Goal: Task Accomplishment & Management: Manage account settings

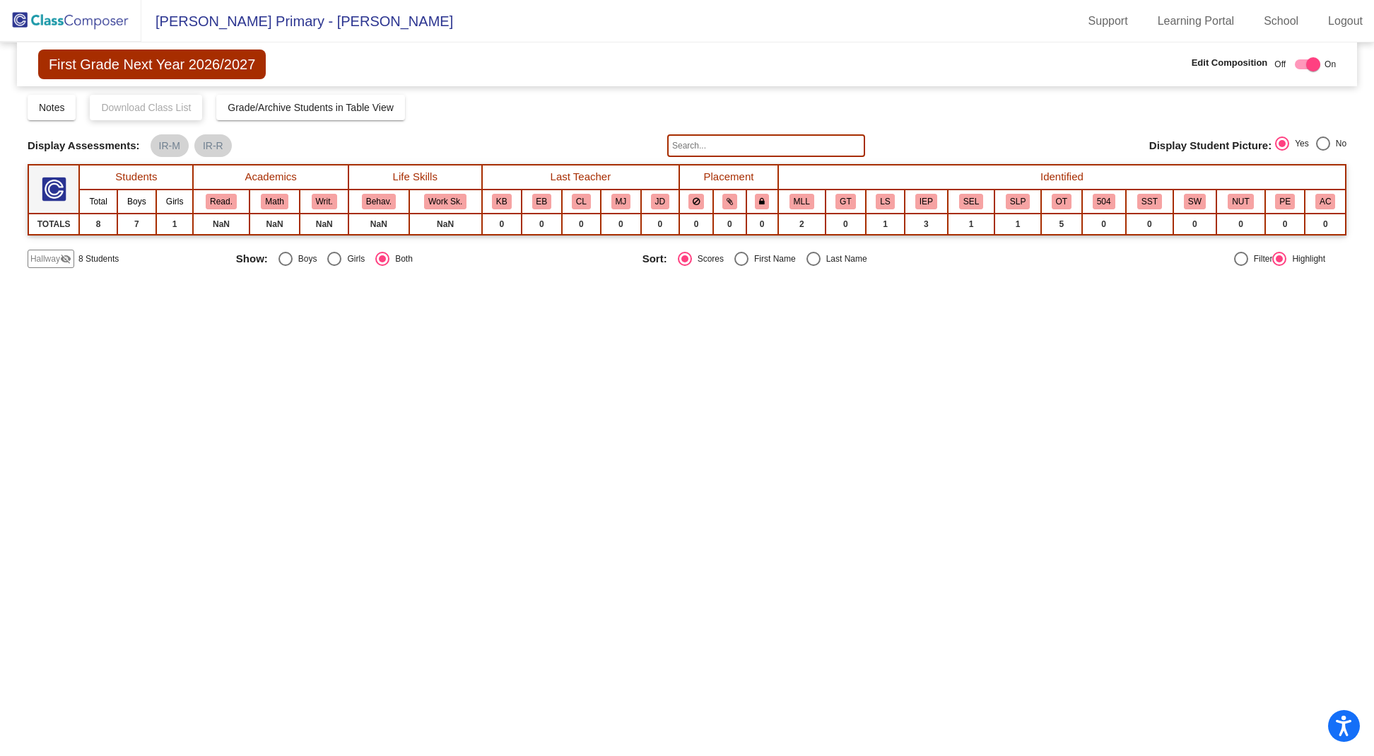
click at [83, 31] on img at bounding box center [70, 21] width 141 height 42
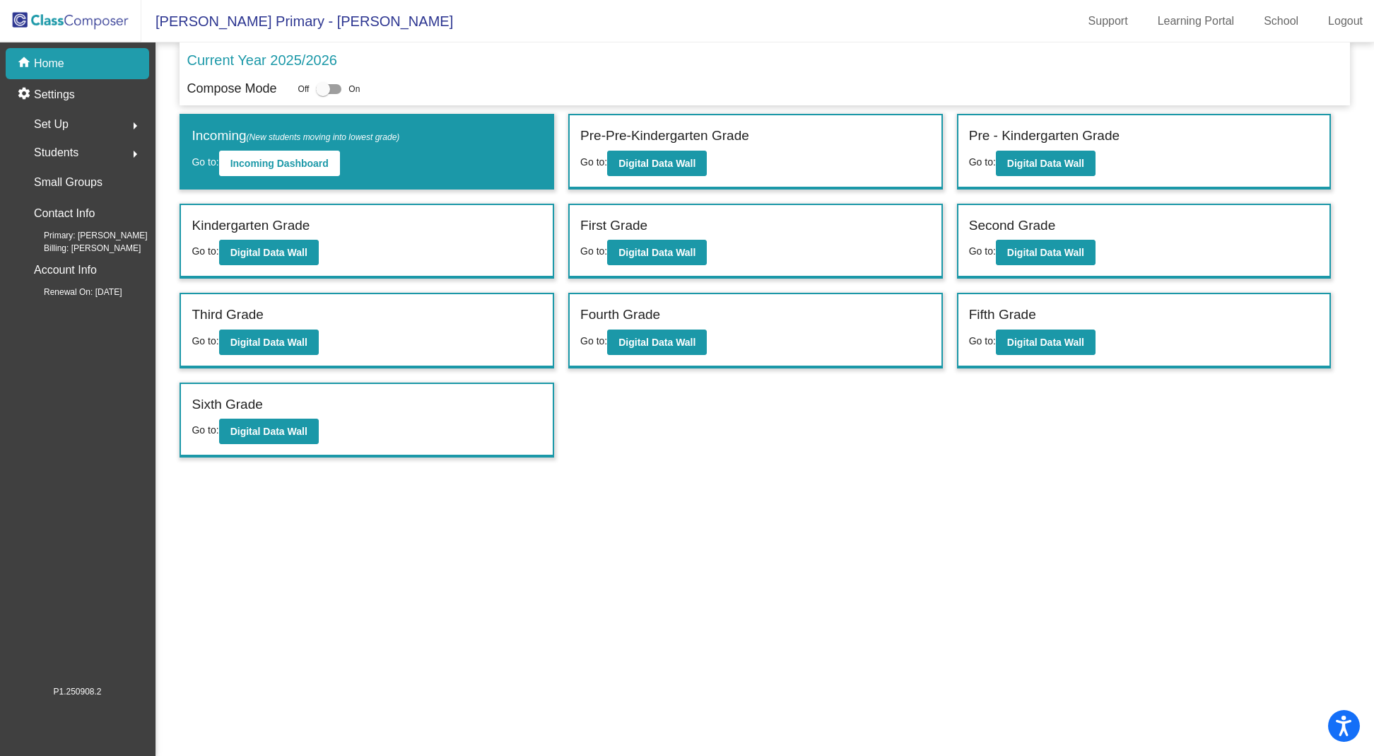
click at [285, 264] on div "Kindergarten Grade Go to: Digital Data Wall" at bounding box center [367, 241] width 372 height 73
click at [305, 240] on button "Digital Data Wall" at bounding box center [269, 252] width 100 height 25
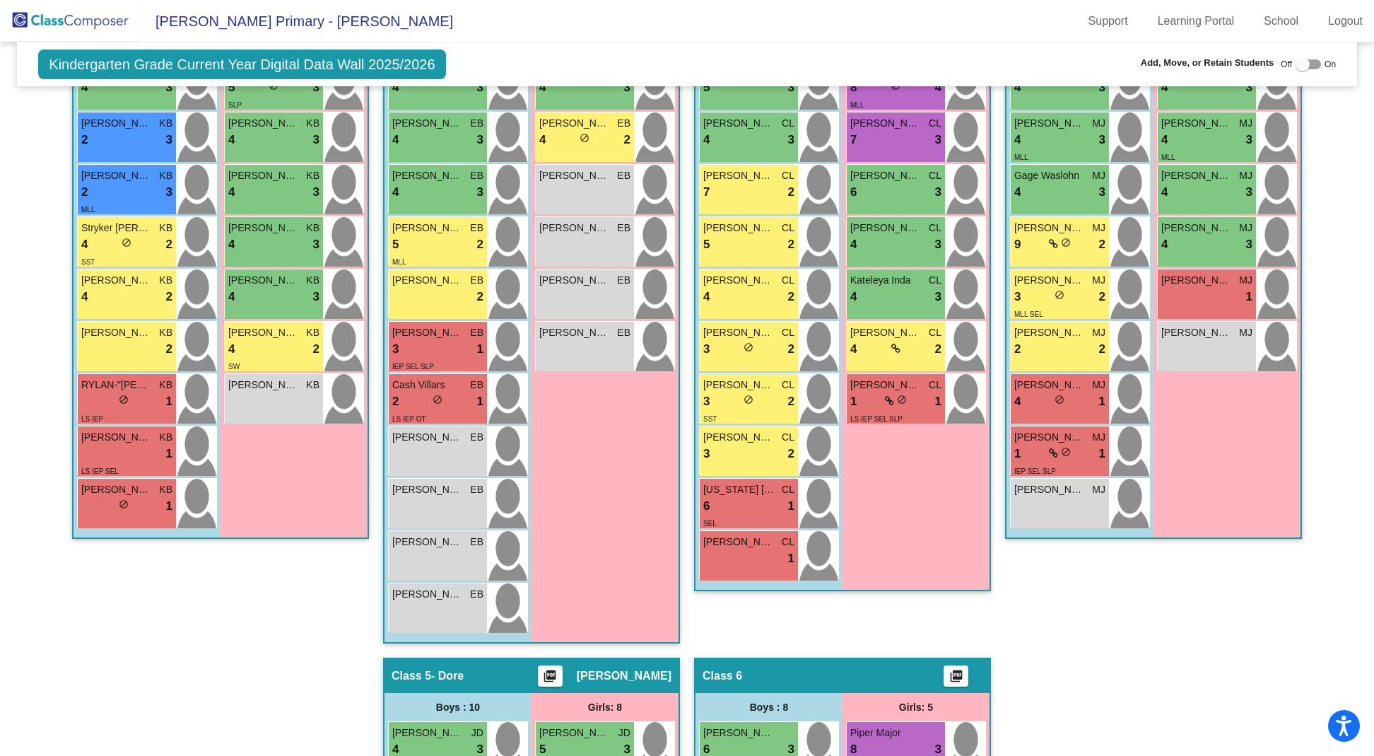
scroll to position [439, 0]
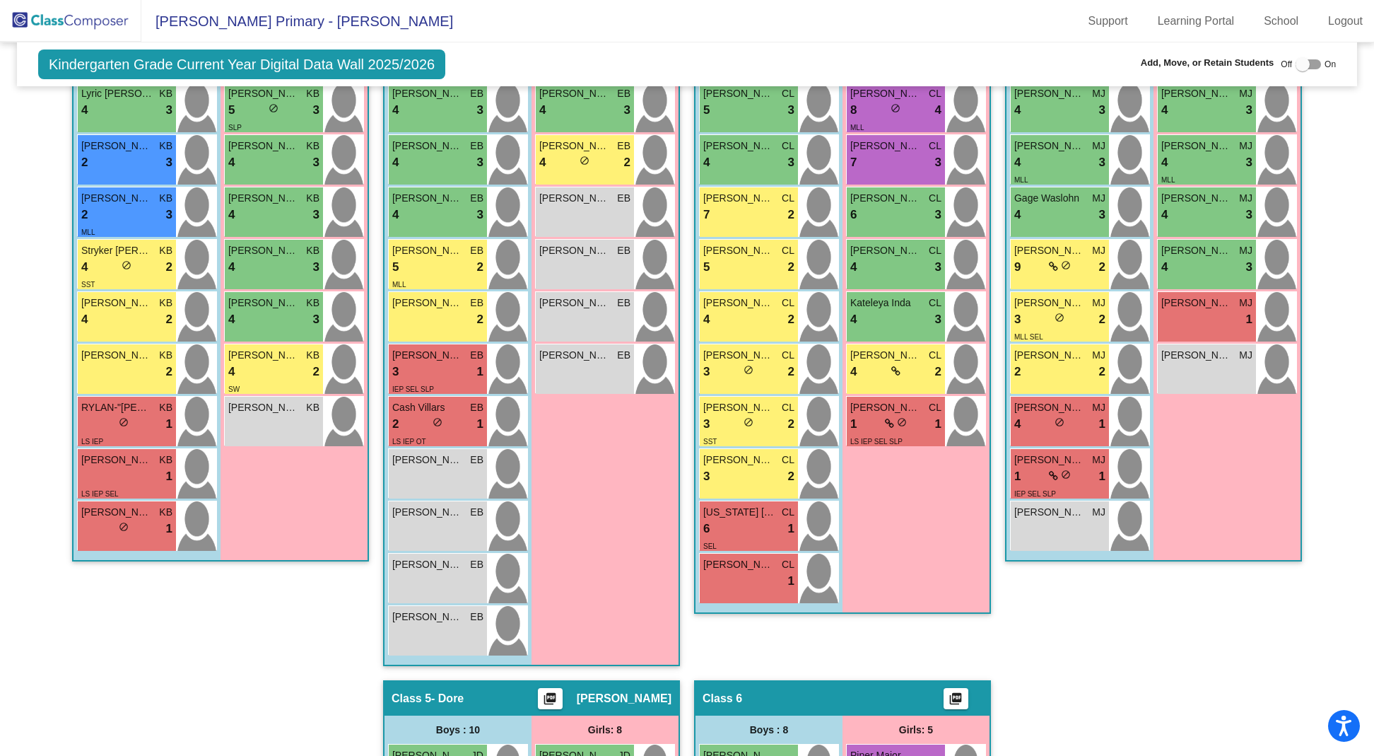
click at [700, 401] on div "[PERSON_NAME] CL 3 lock do_not_disturb_alt 2 SST" at bounding box center [749, 421] width 98 height 49
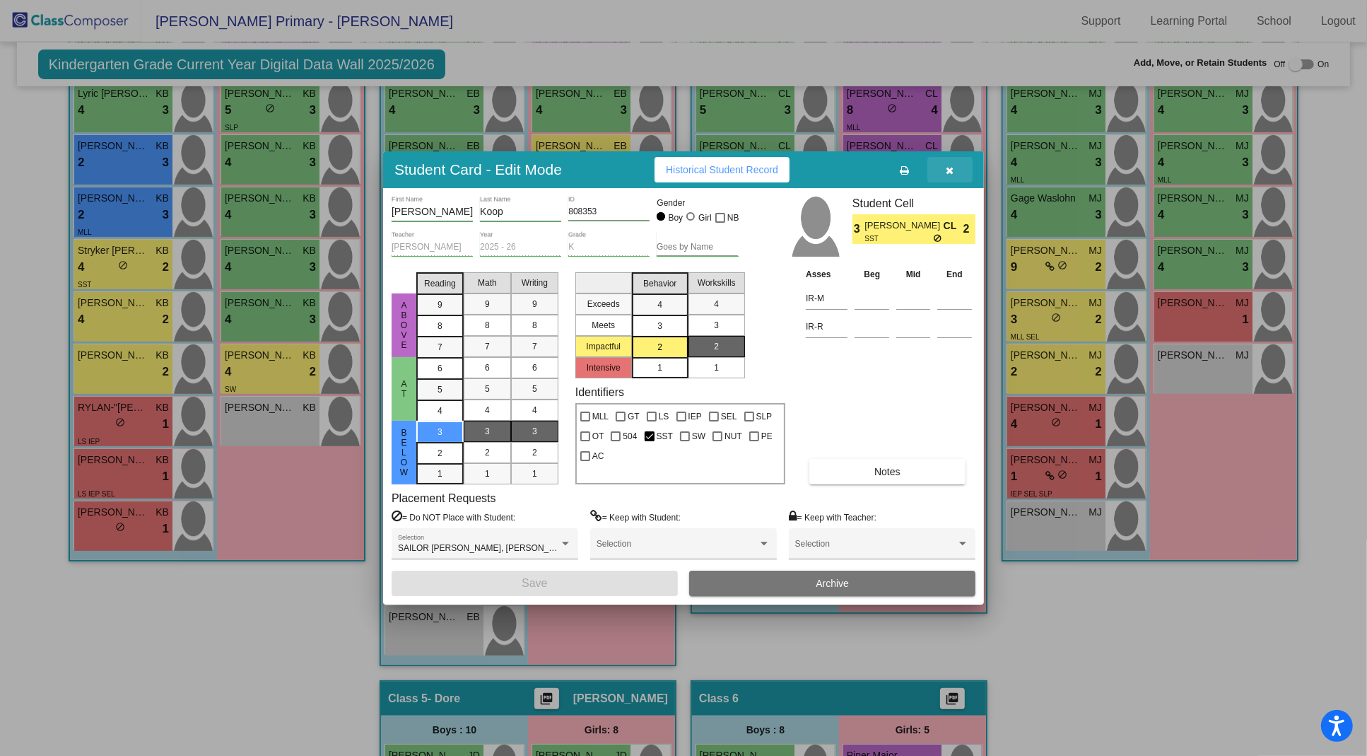
click at [952, 165] on span "button" at bounding box center [951, 169] width 8 height 11
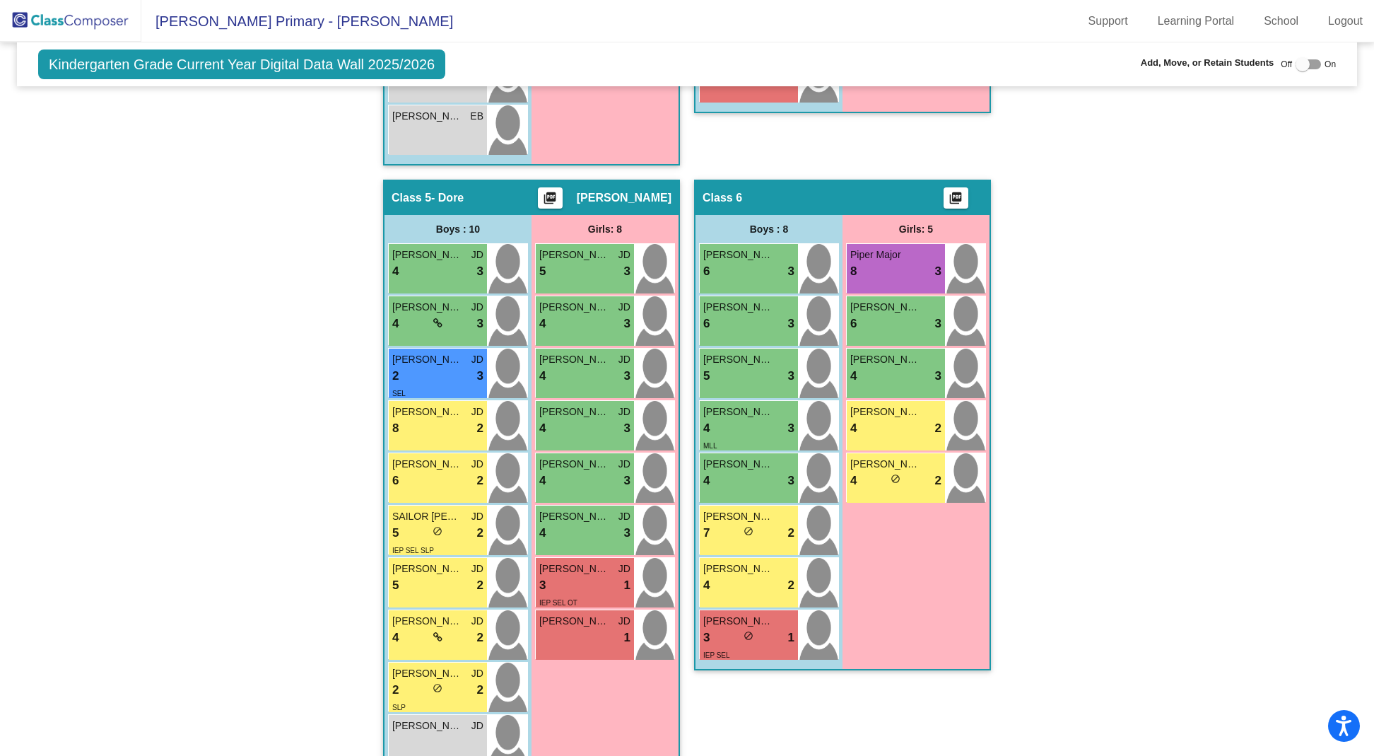
scroll to position [969, 0]
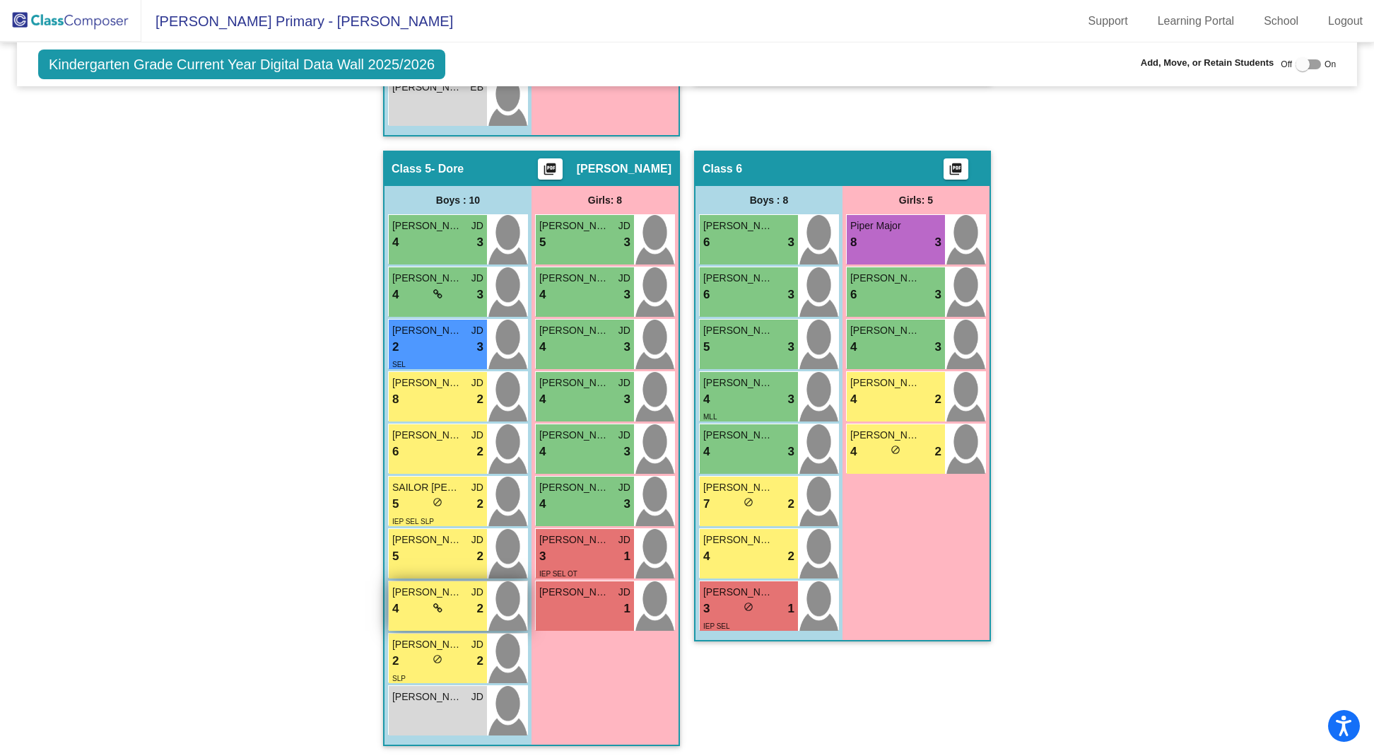
click at [443, 602] on div "4 lock do_not_disturb_alt 2" at bounding box center [437, 608] width 91 height 18
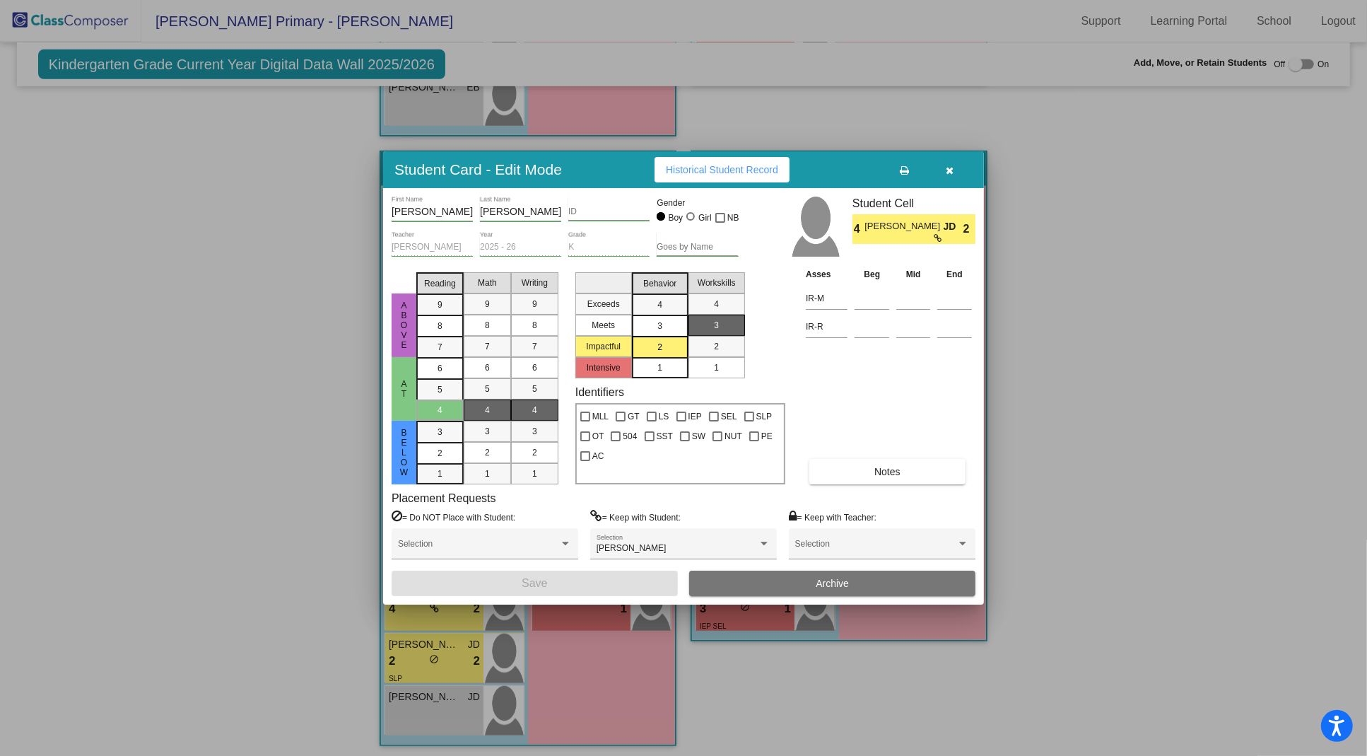
click at [952, 175] on icon "button" at bounding box center [951, 170] width 8 height 10
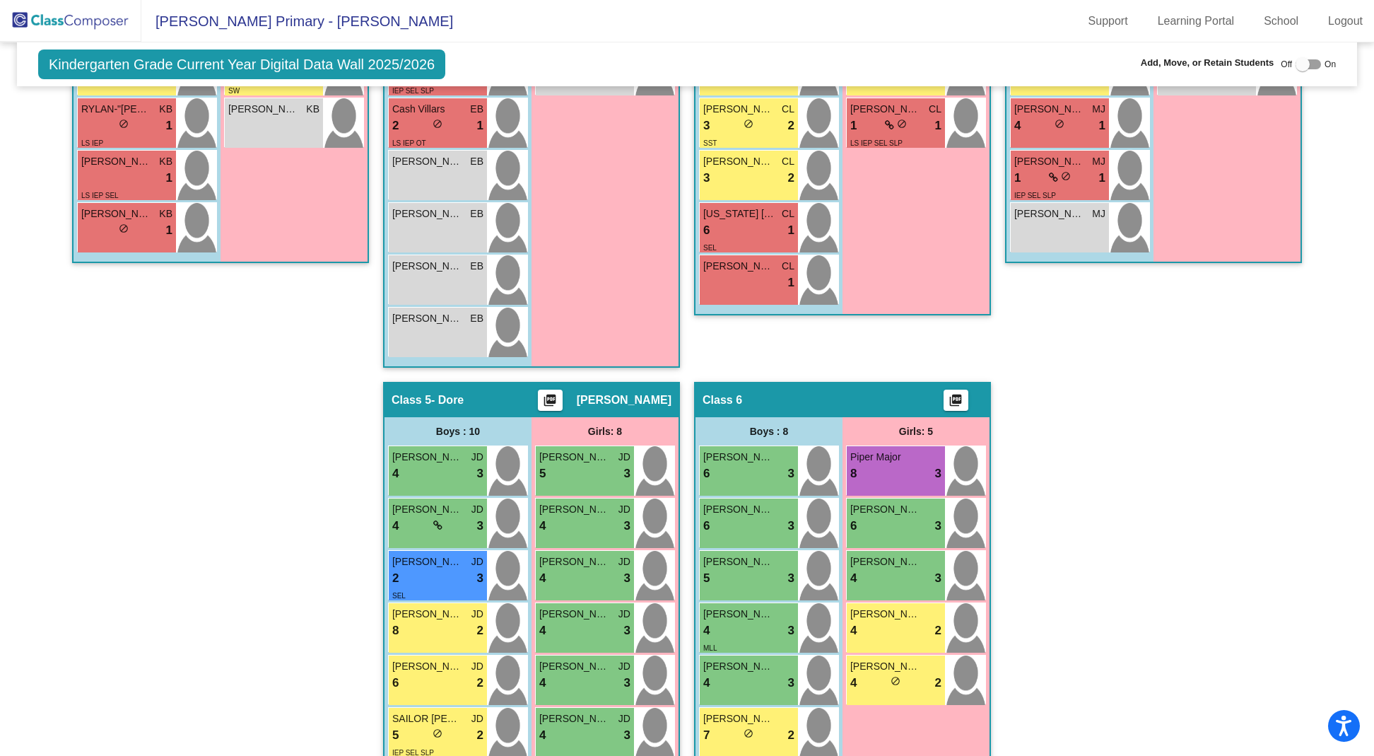
scroll to position [833, 0]
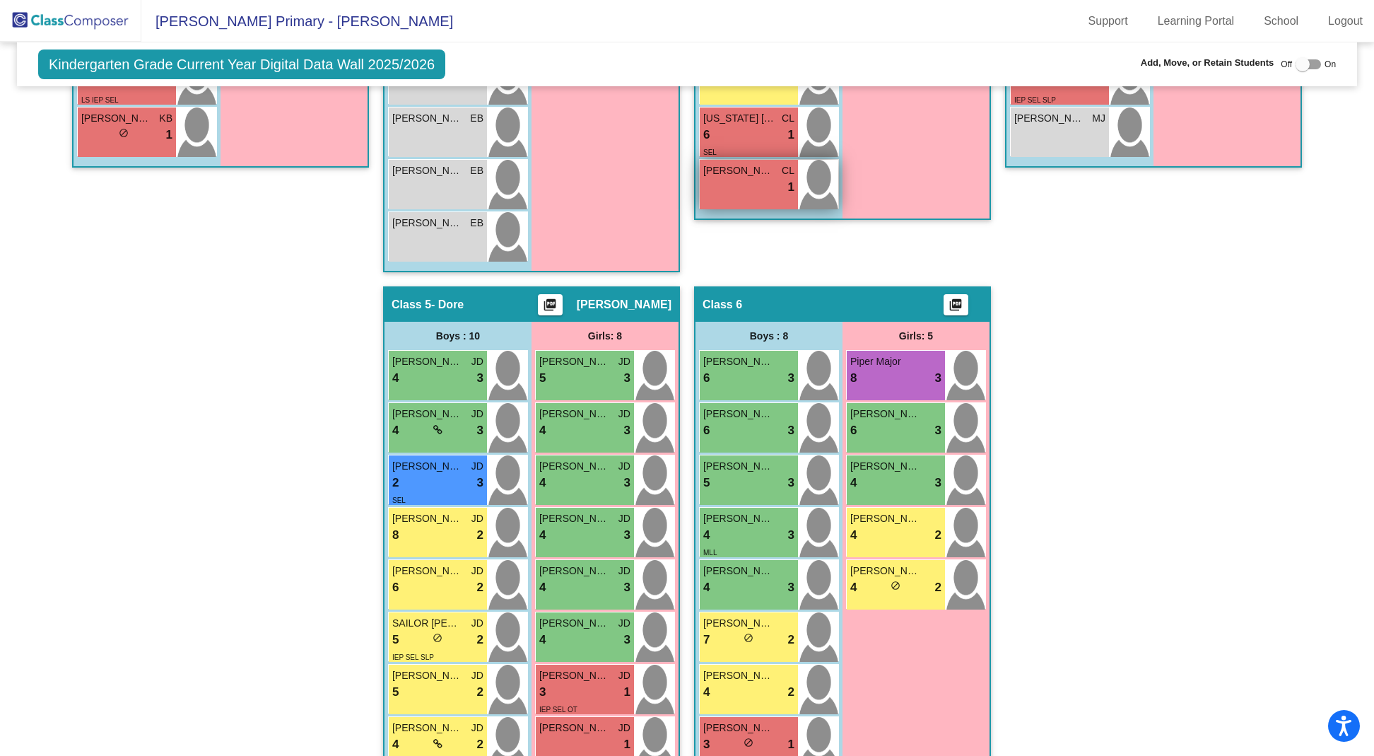
drag, startPoint x: 718, startPoint y: 124, endPoint x: 763, endPoint y: 157, distance: 55.1
click at [1304, 57] on label at bounding box center [1308, 64] width 25 height 17
checkbox input "true"
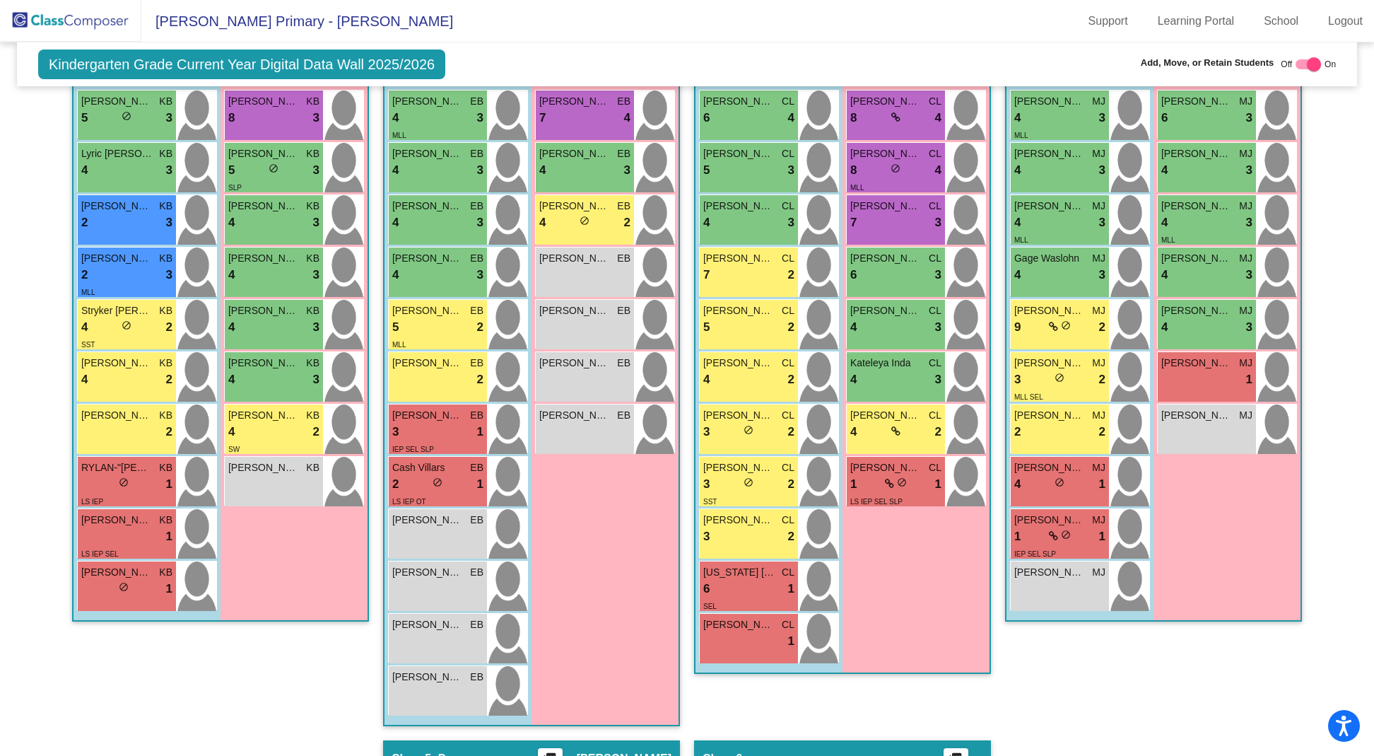
scroll to position [361, 0]
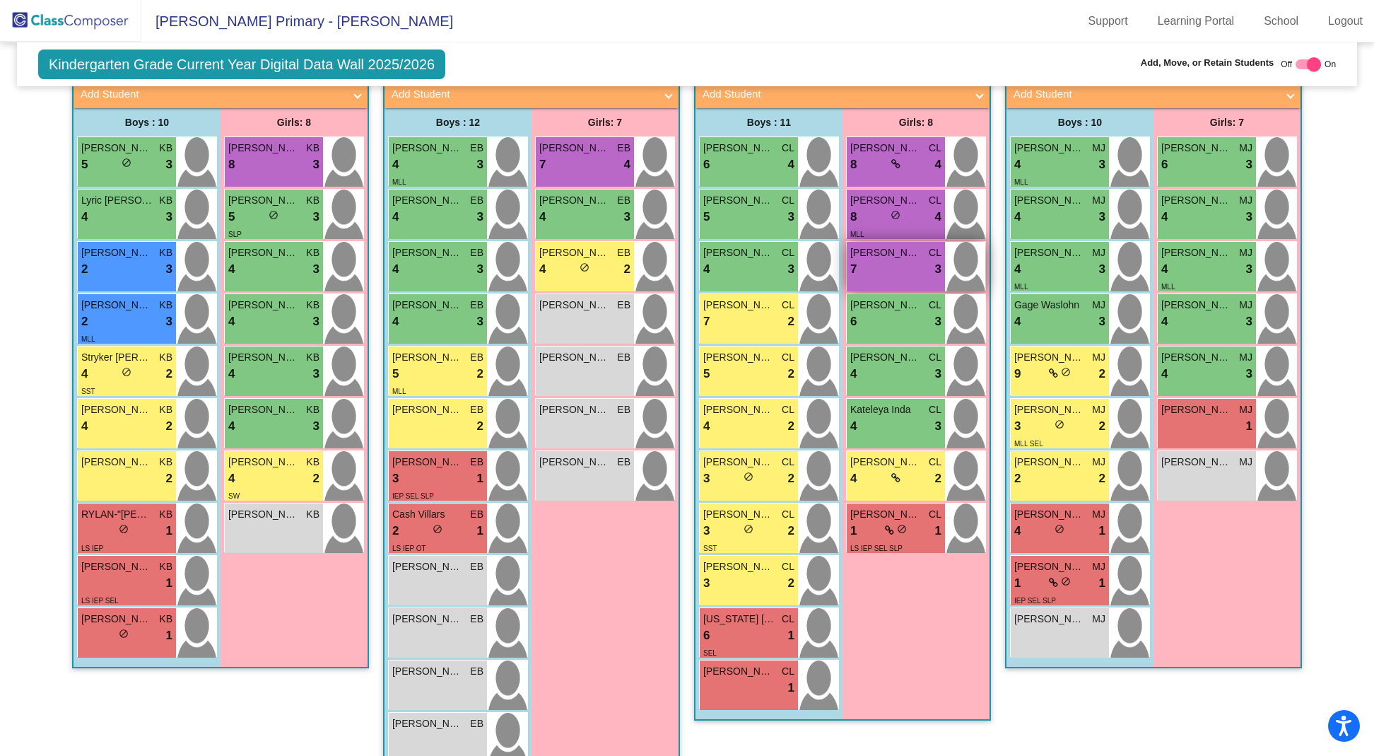
click at [894, 260] on div "7 lock do_not_disturb_alt 3" at bounding box center [895, 269] width 91 height 18
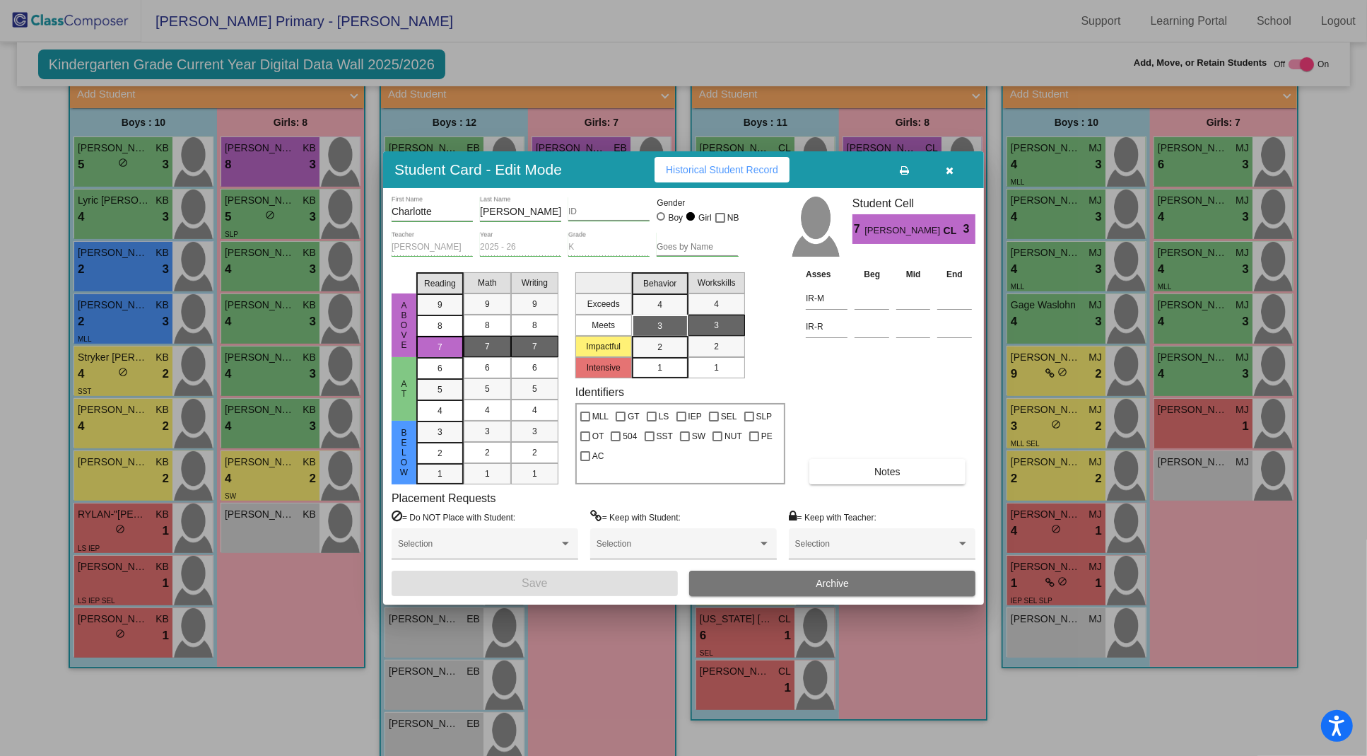
click at [952, 169] on icon "button" at bounding box center [951, 170] width 8 height 10
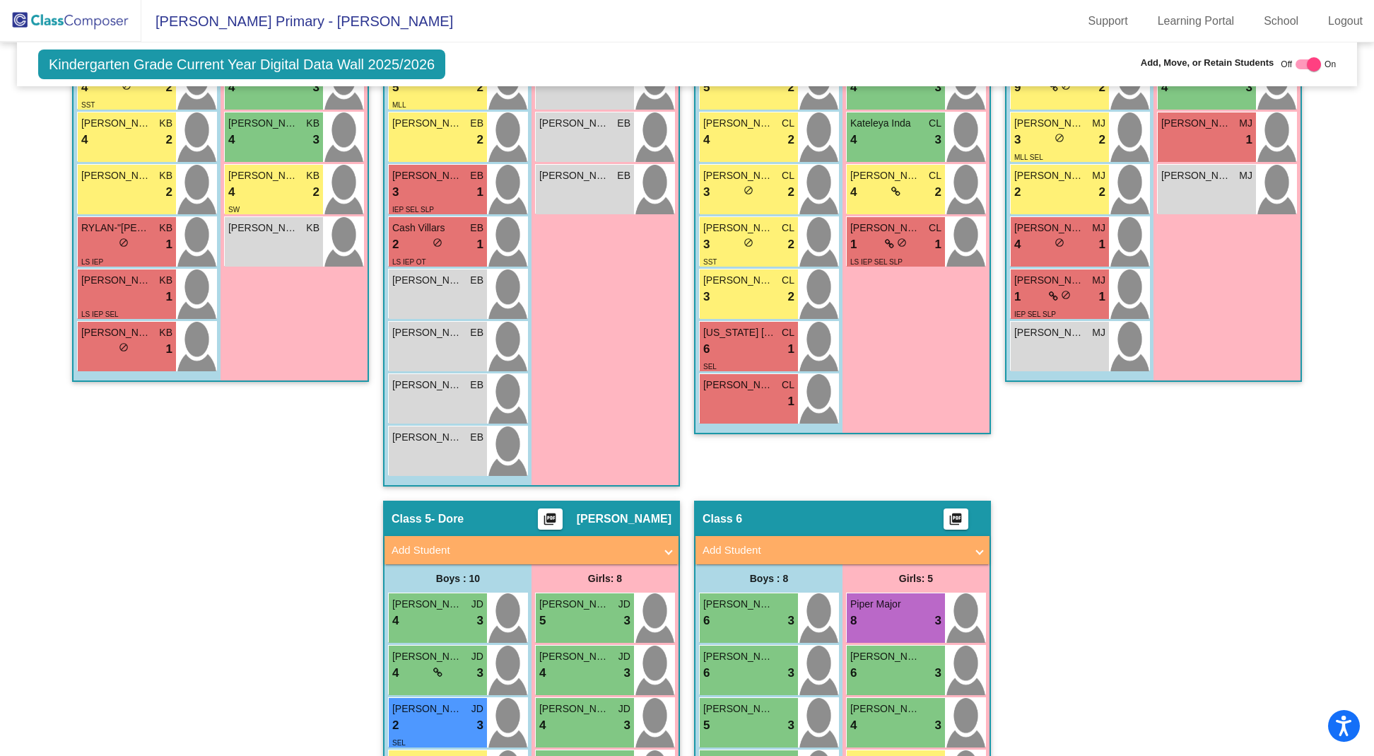
scroll to position [611, 0]
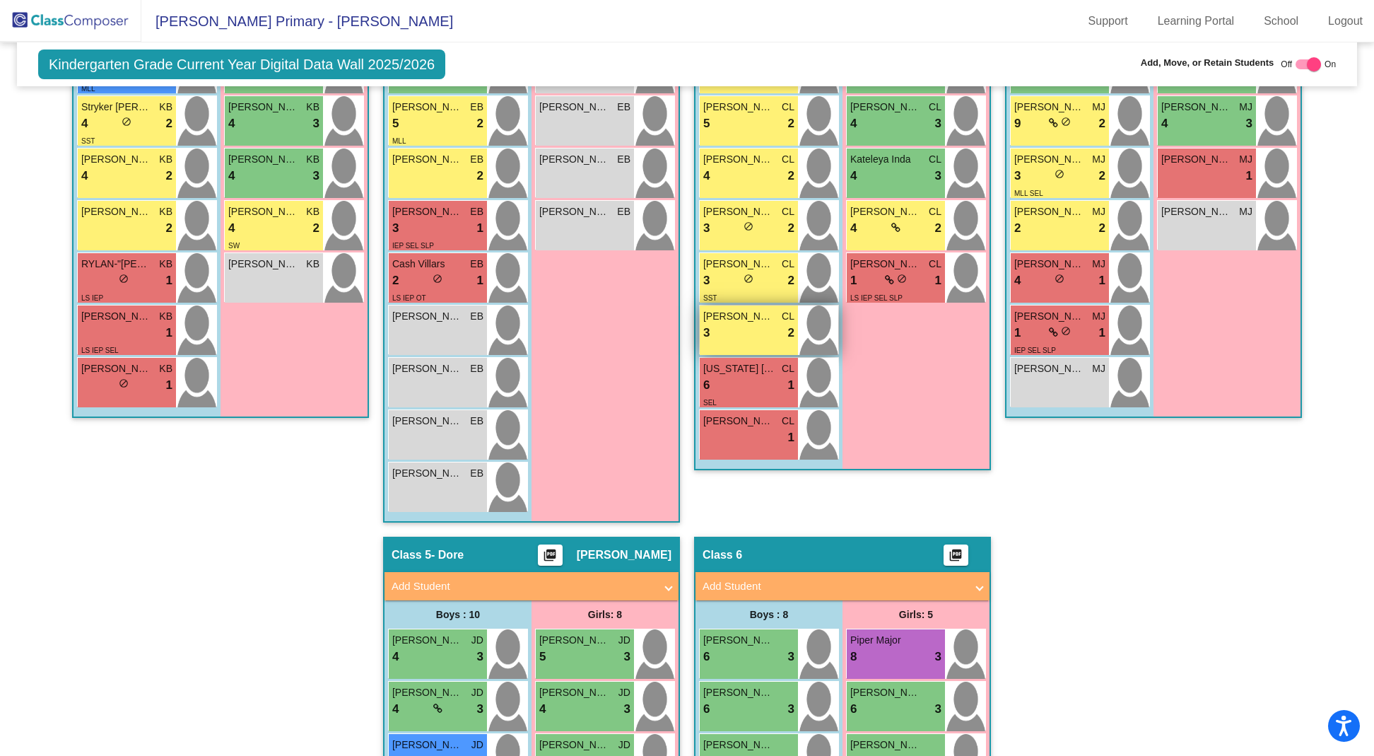
click at [756, 332] on div "3 lock do_not_disturb_alt 2" at bounding box center [748, 333] width 91 height 18
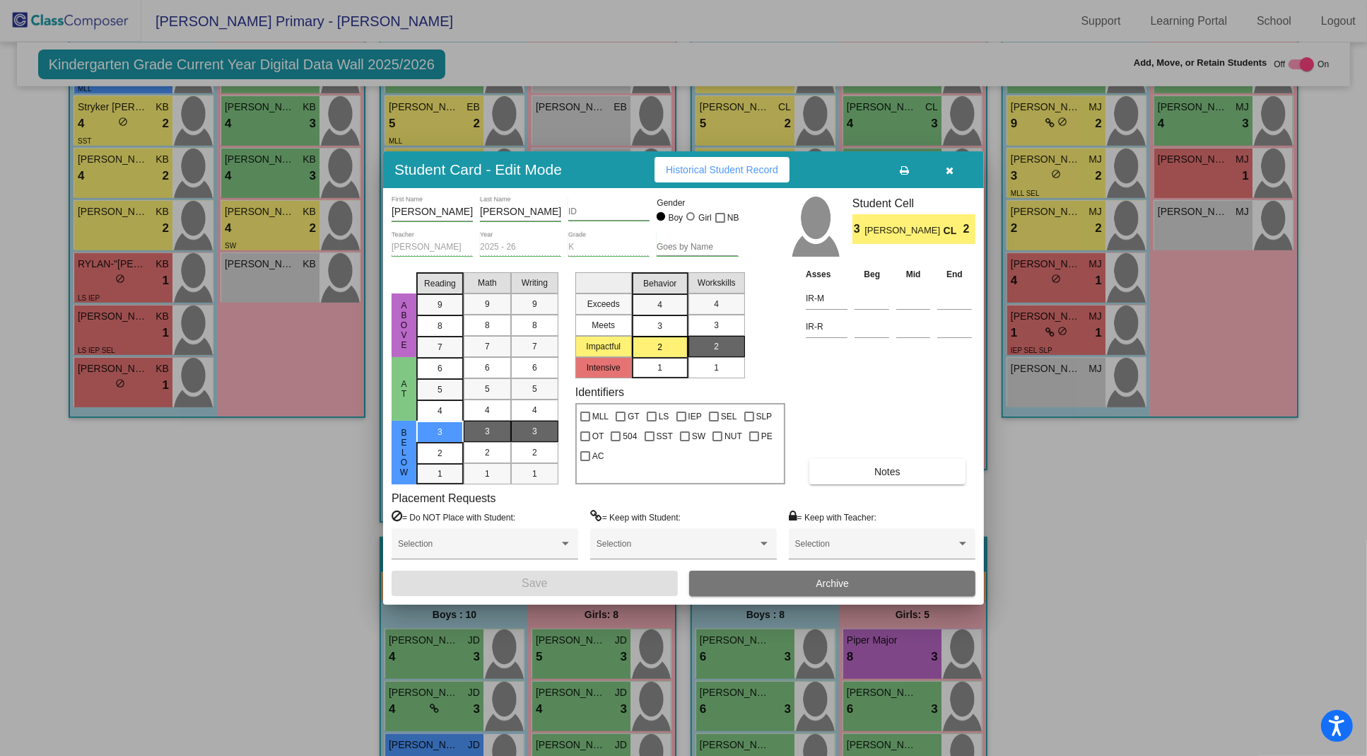
click at [955, 170] on button "button" at bounding box center [950, 169] width 45 height 25
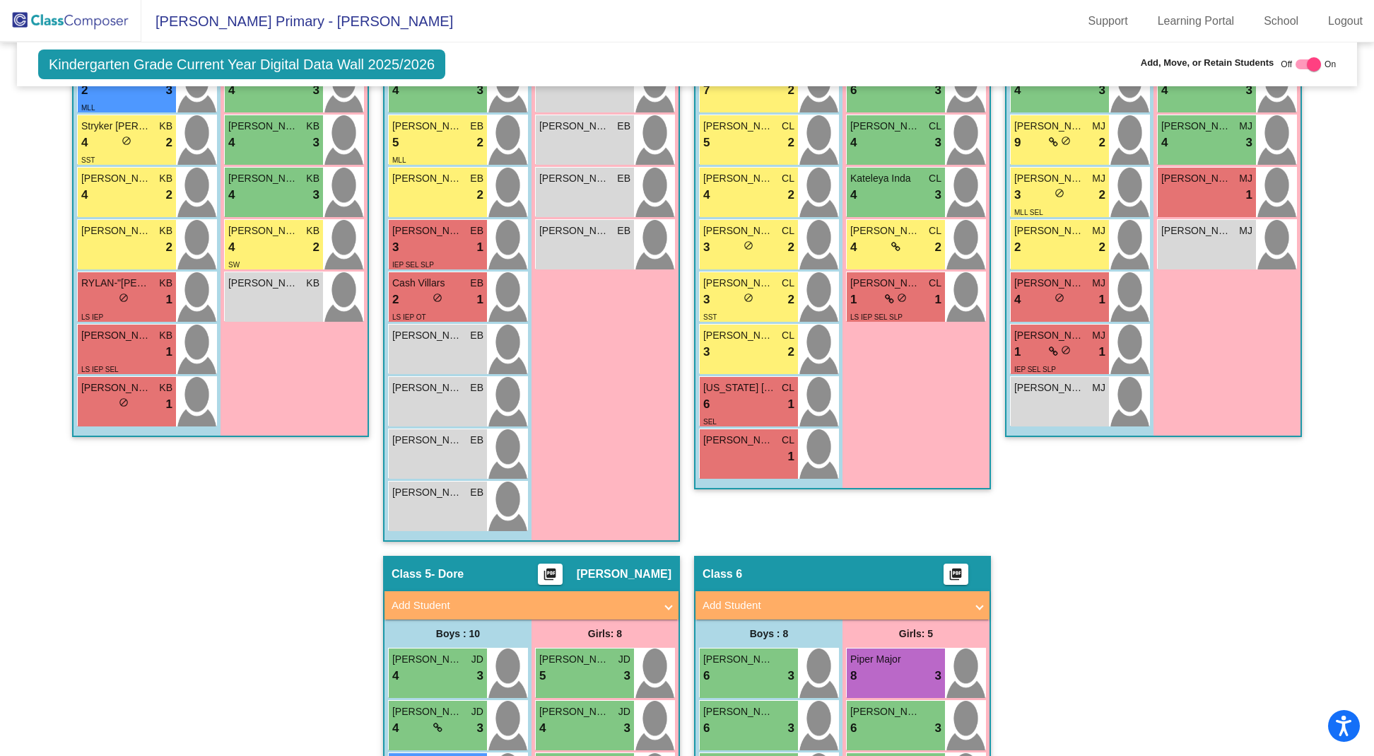
scroll to position [592, 0]
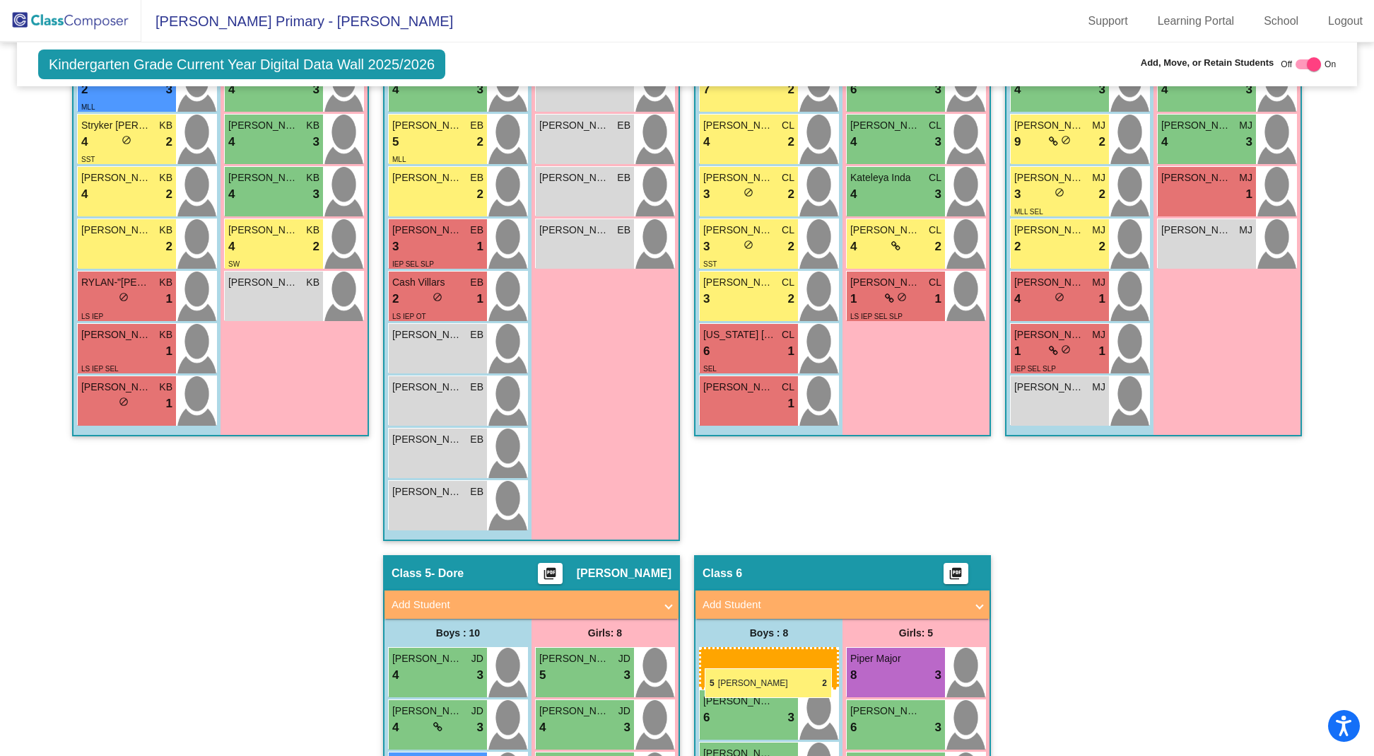
drag, startPoint x: 732, startPoint y: 129, endPoint x: 705, endPoint y: 666, distance: 537.3
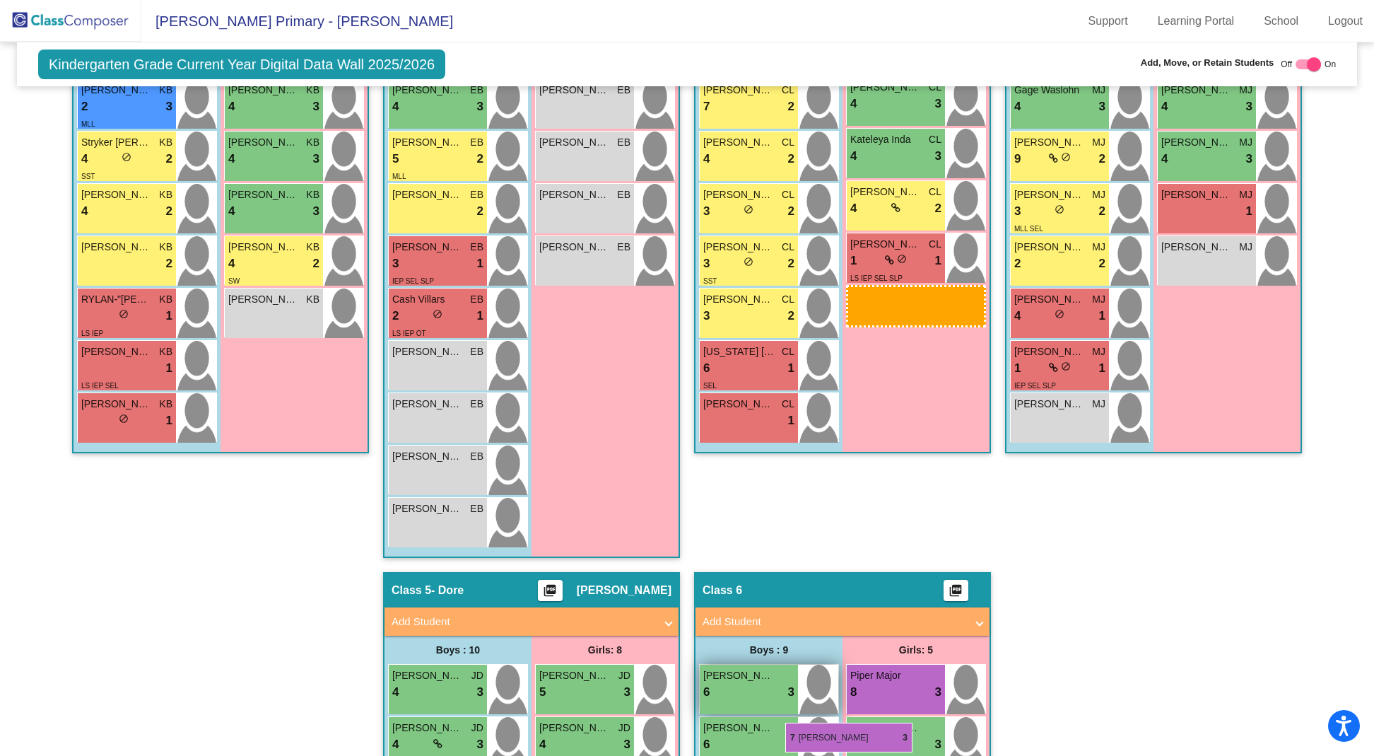
scroll to position [579, 0]
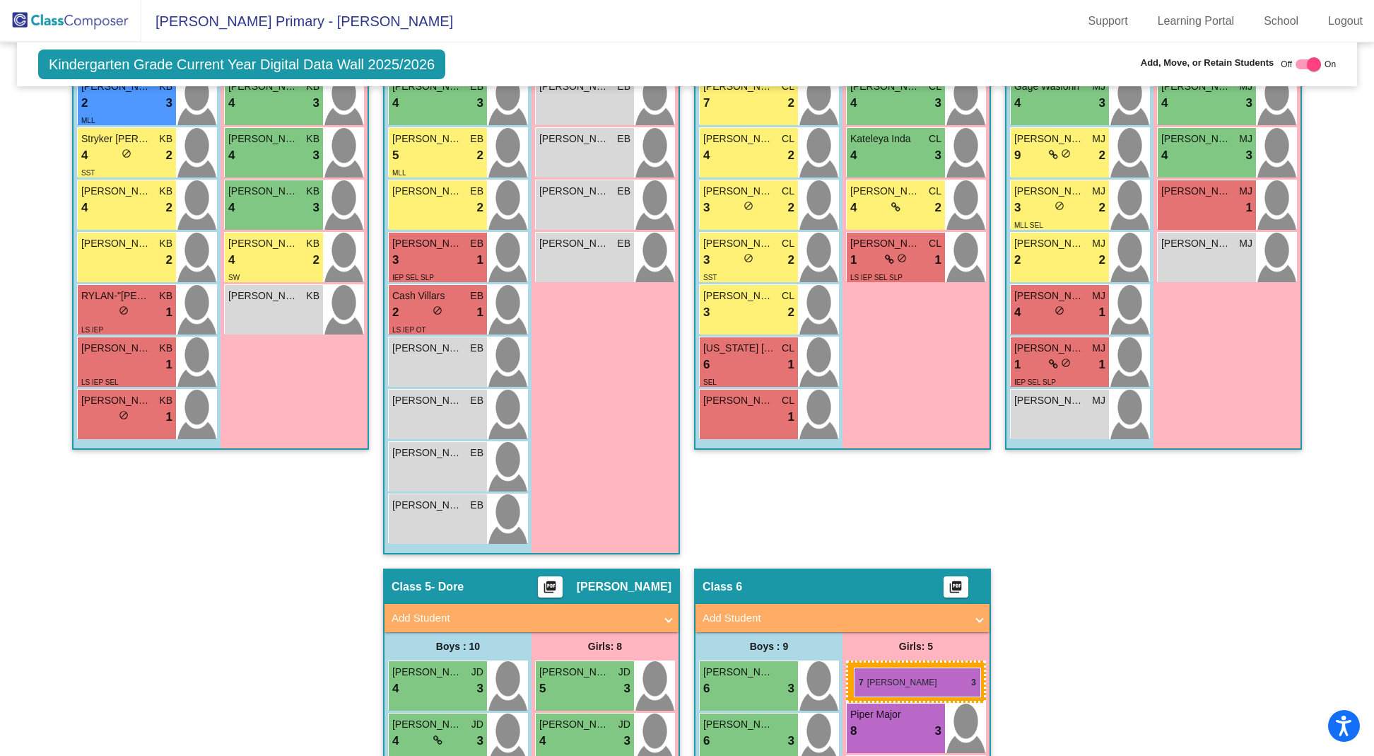
drag, startPoint x: 887, startPoint y: 176, endPoint x: 854, endPoint y: 667, distance: 492.4
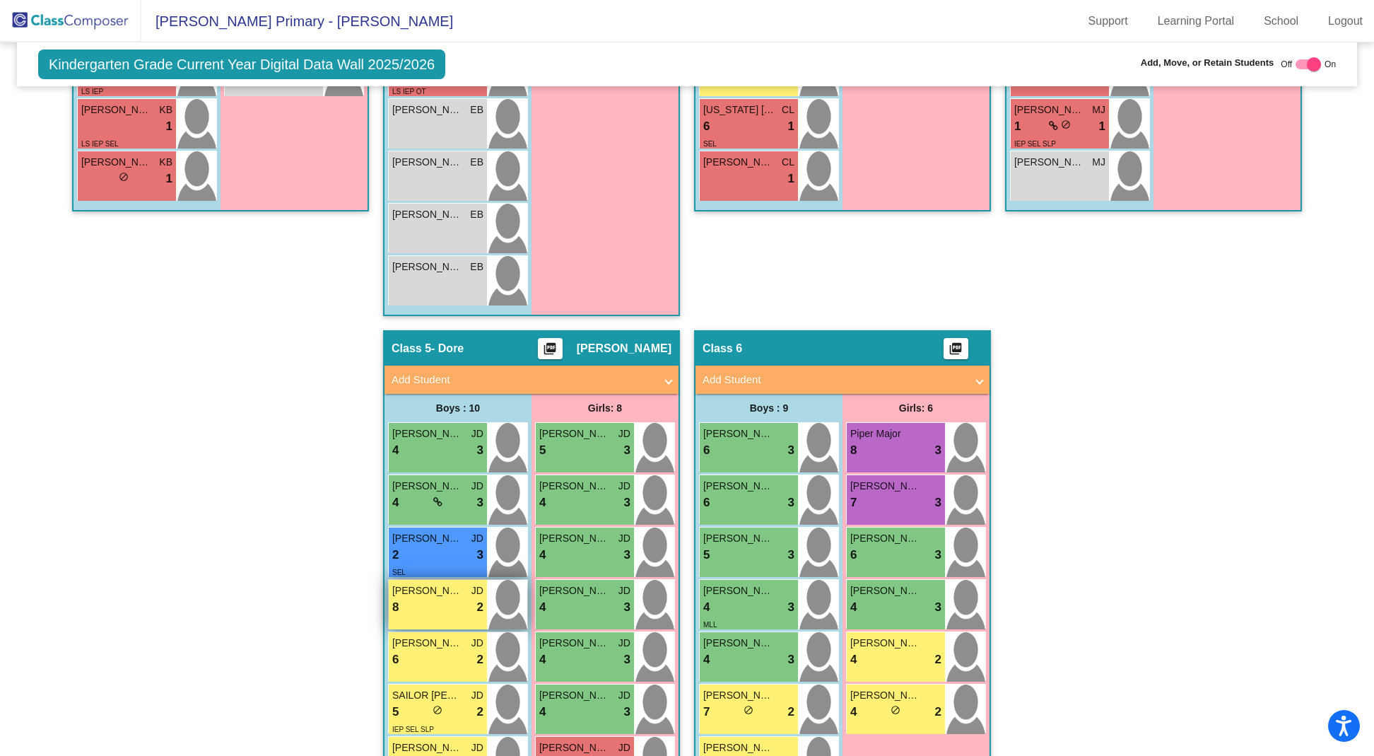
scroll to position [827, 0]
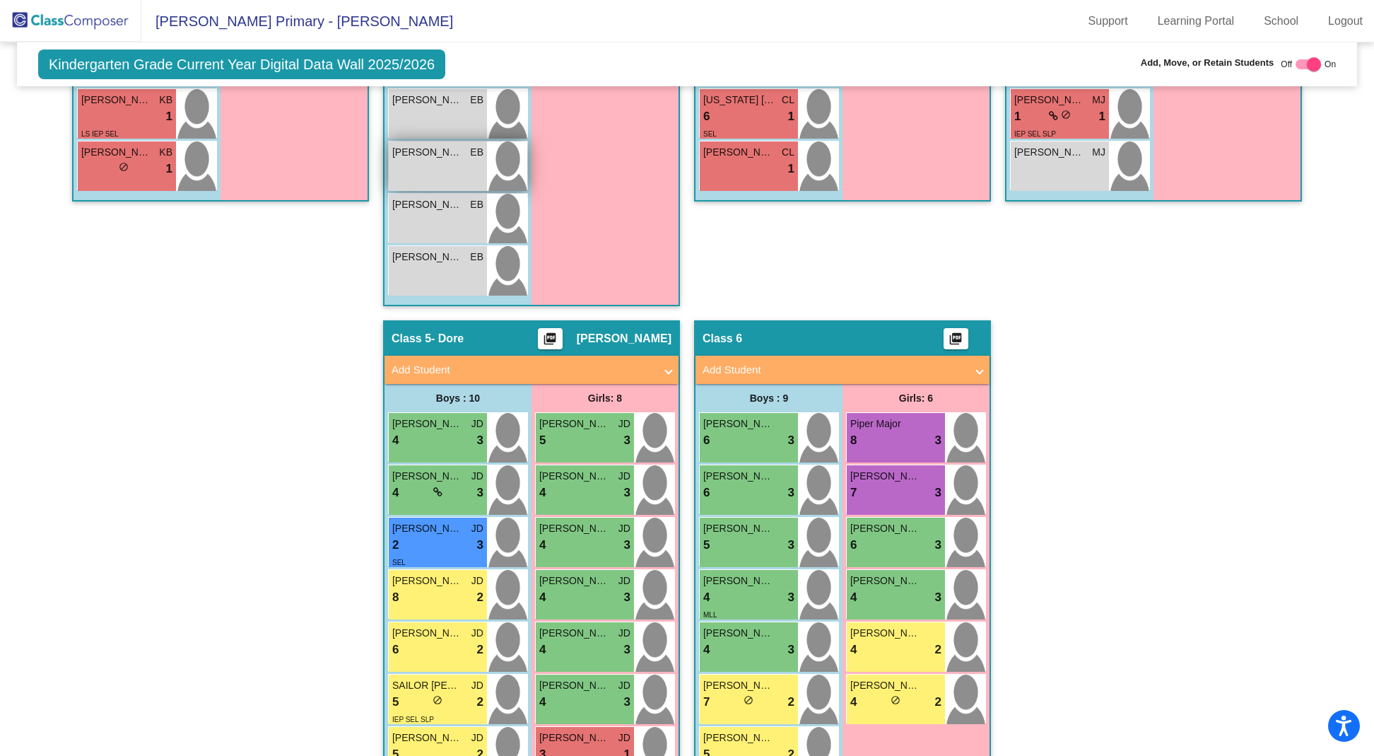
click at [421, 169] on div "[PERSON_NAME] lock do_not_disturb_alt" at bounding box center [438, 165] width 98 height 49
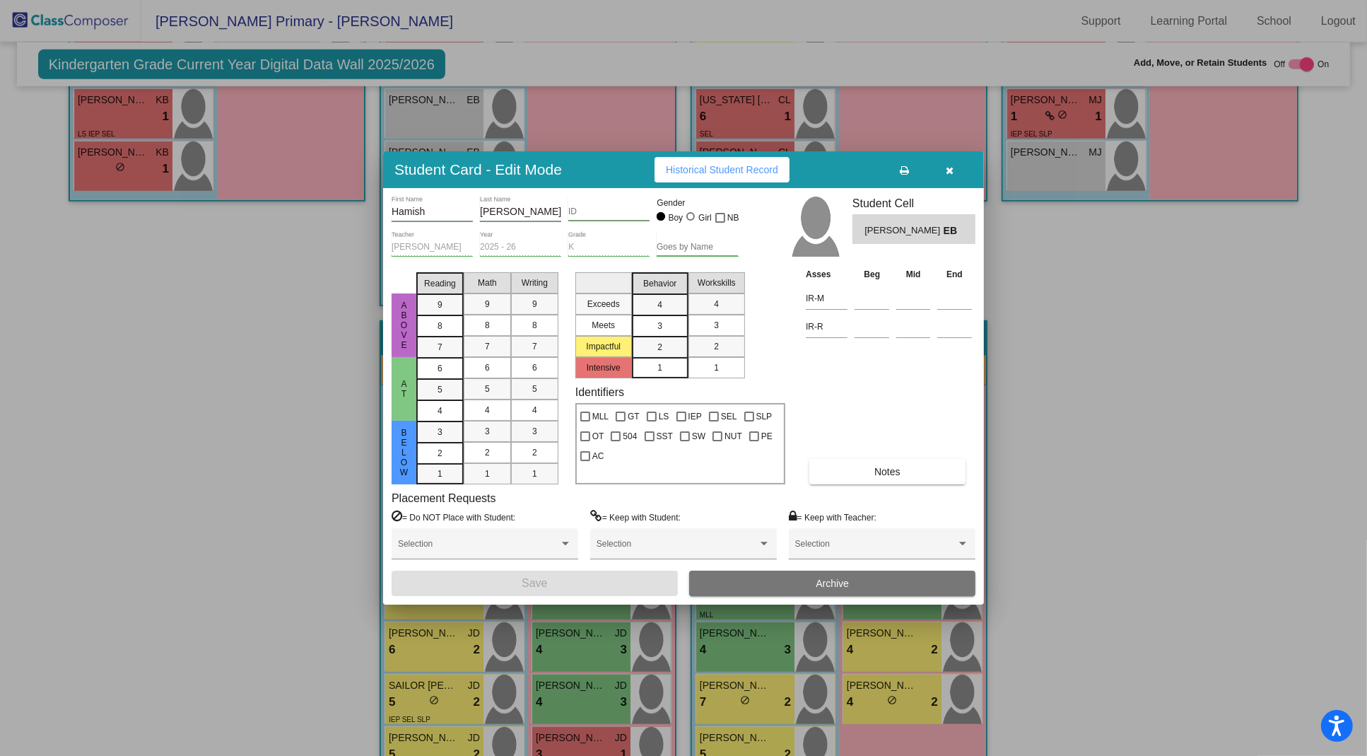
click at [952, 172] on icon "button" at bounding box center [951, 170] width 8 height 10
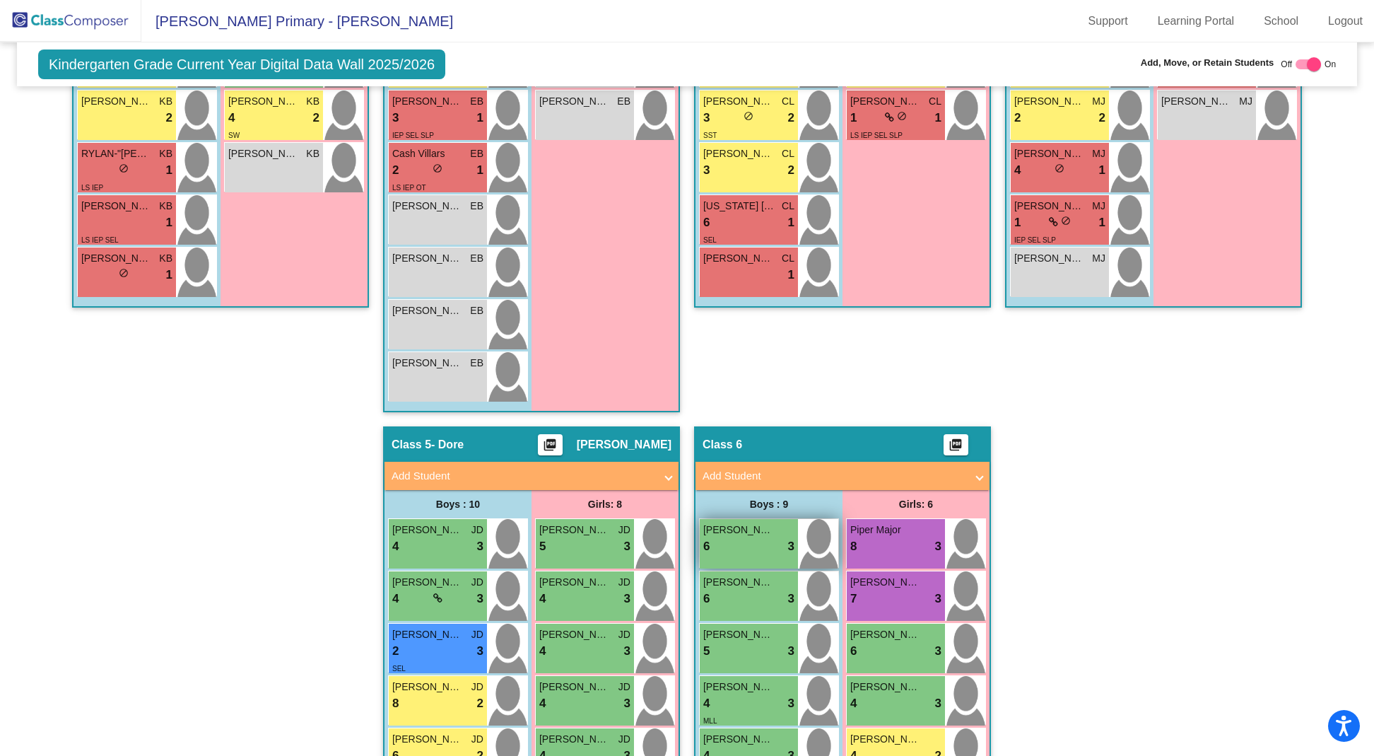
scroll to position [662, 0]
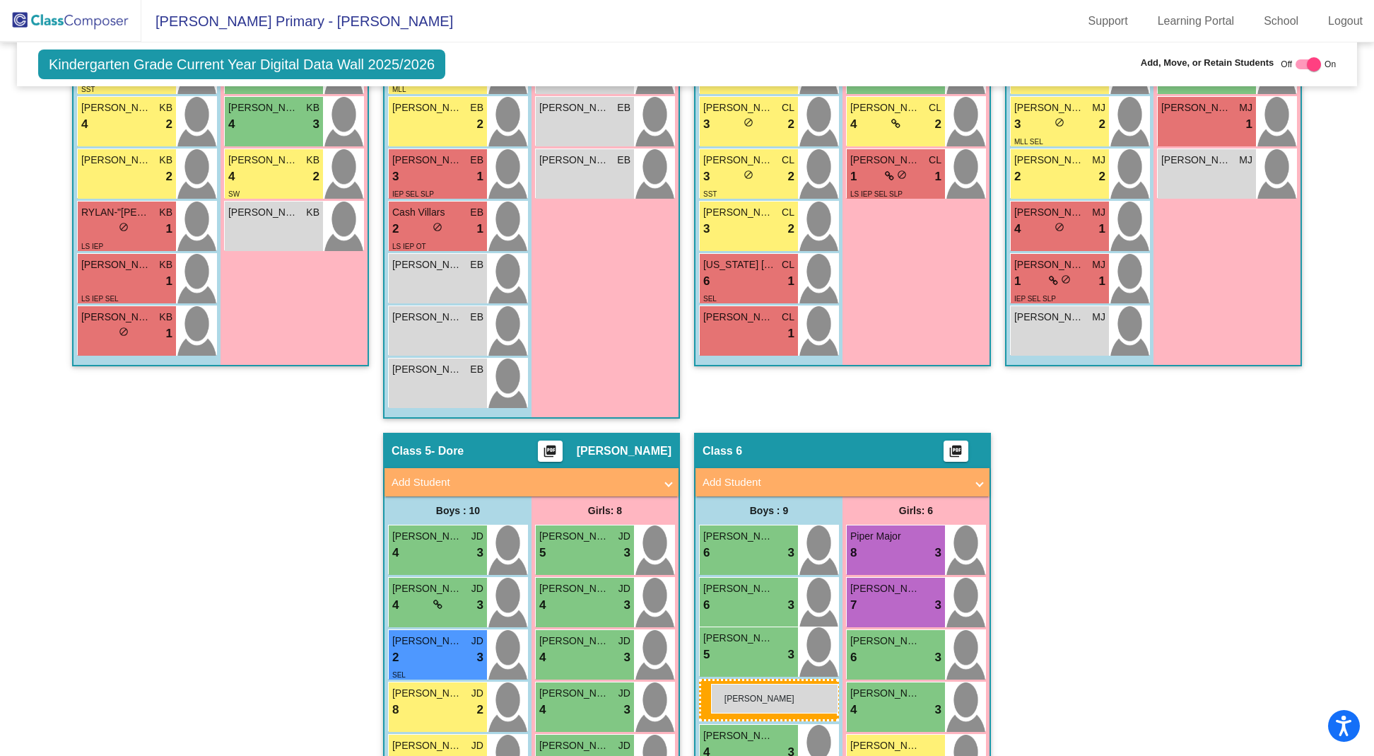
drag, startPoint x: 419, startPoint y: 326, endPoint x: 710, endPoint y: 682, distance: 460.2
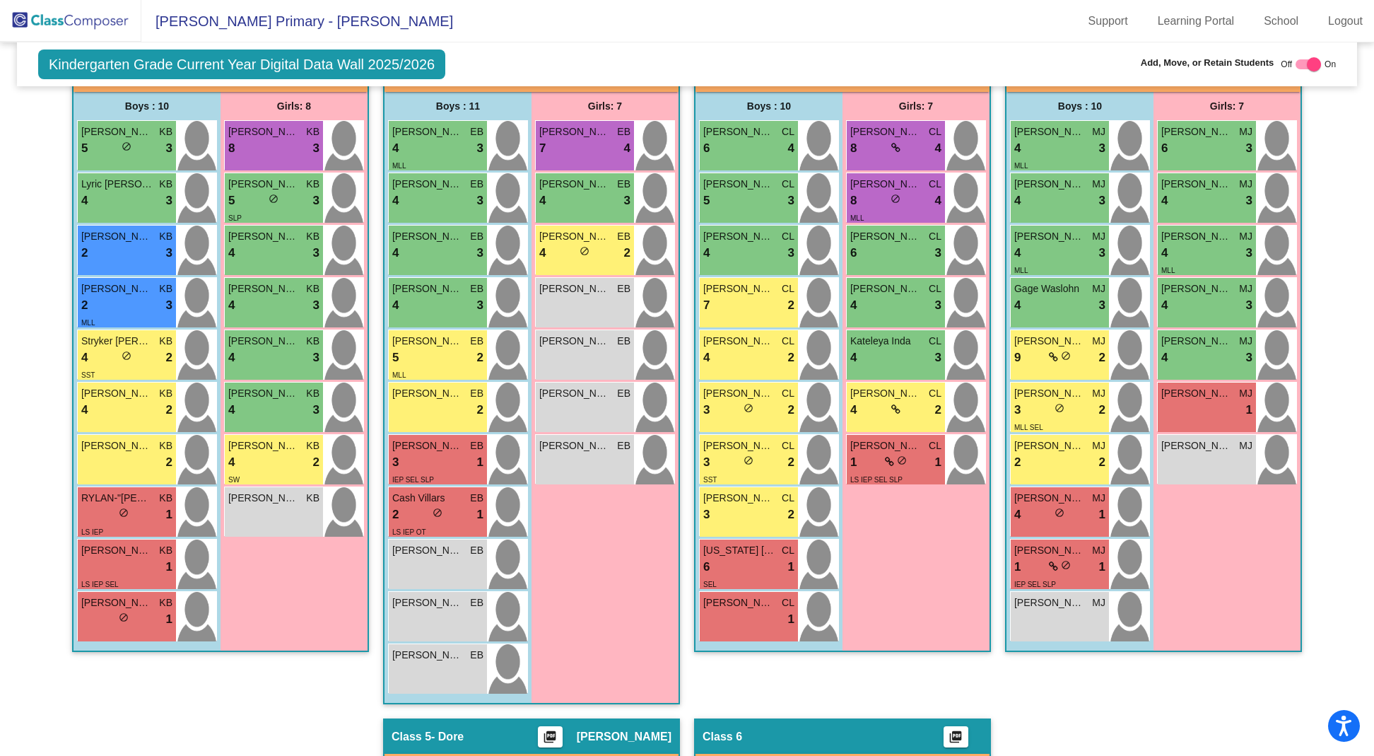
scroll to position [375, 0]
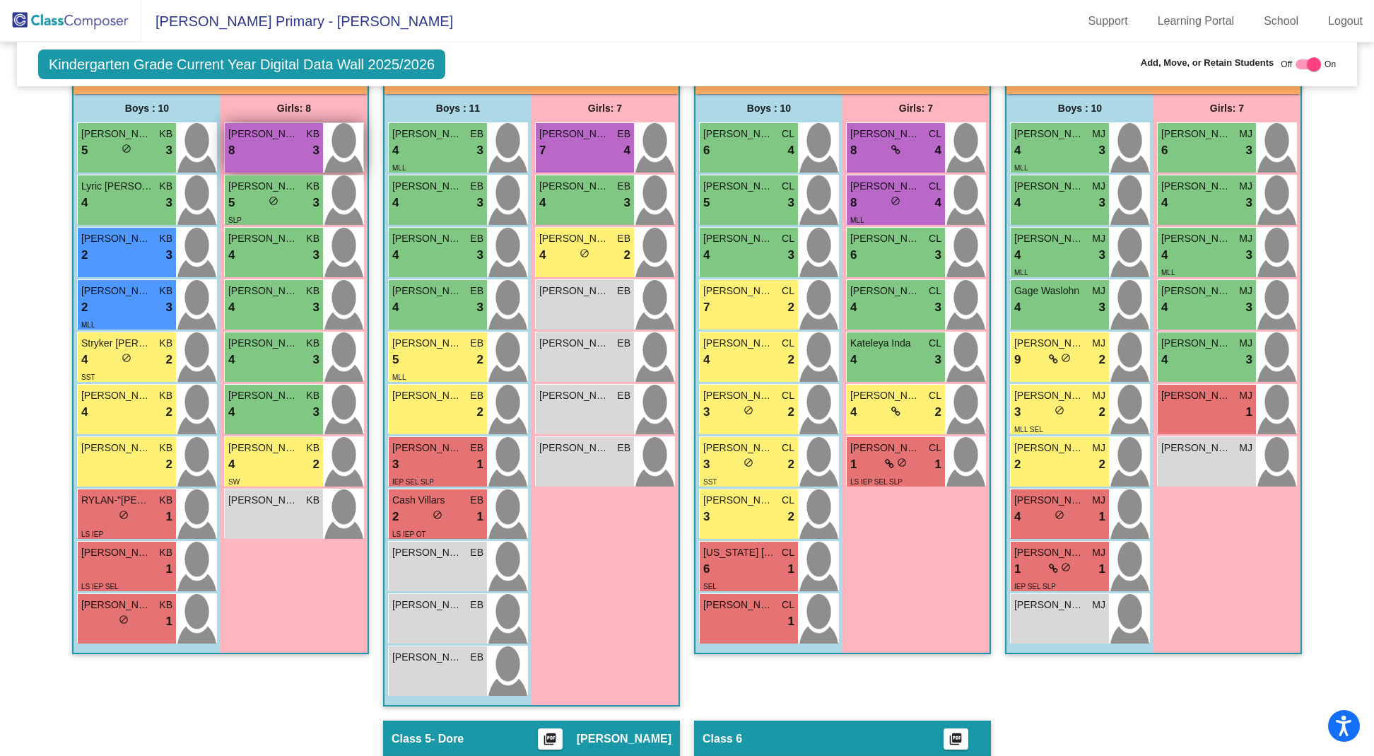
click at [263, 146] on div "8 lock do_not_disturb_alt 3" at bounding box center [273, 150] width 91 height 18
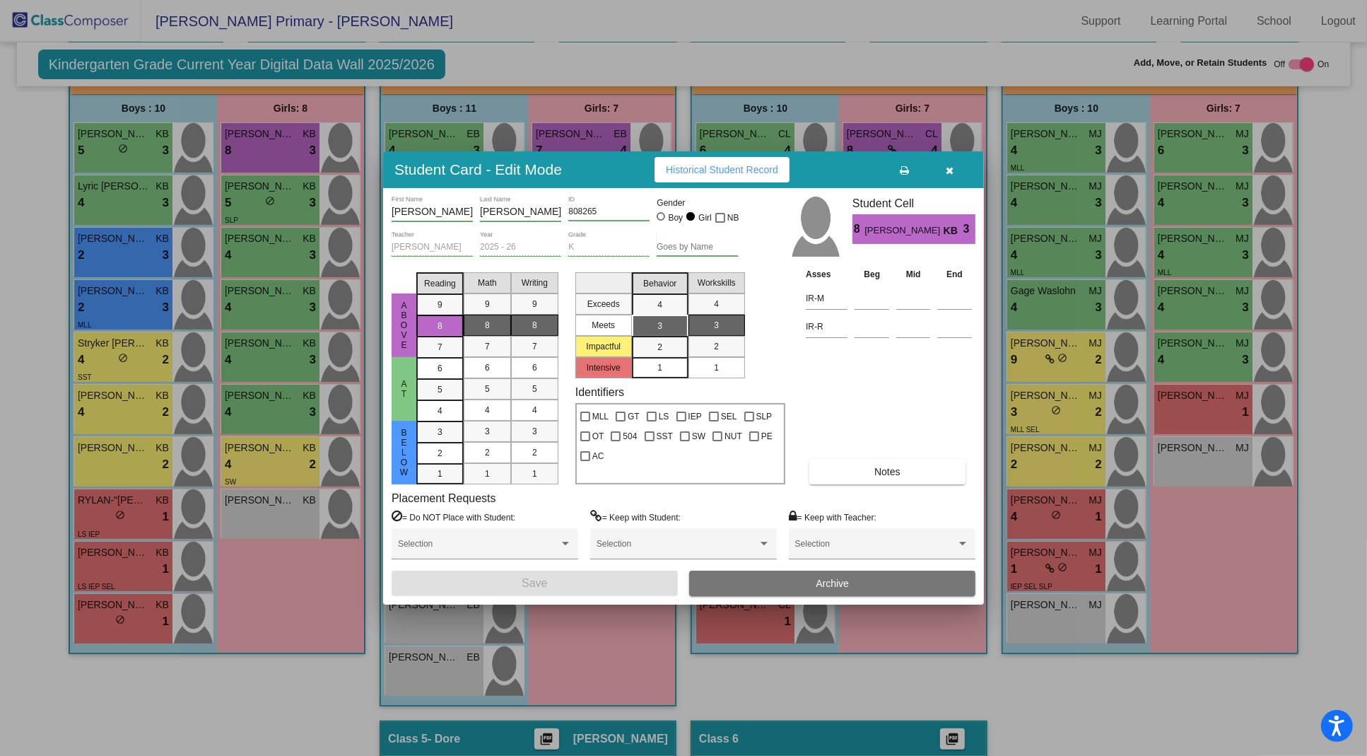
click at [287, 561] on div at bounding box center [683, 378] width 1367 height 756
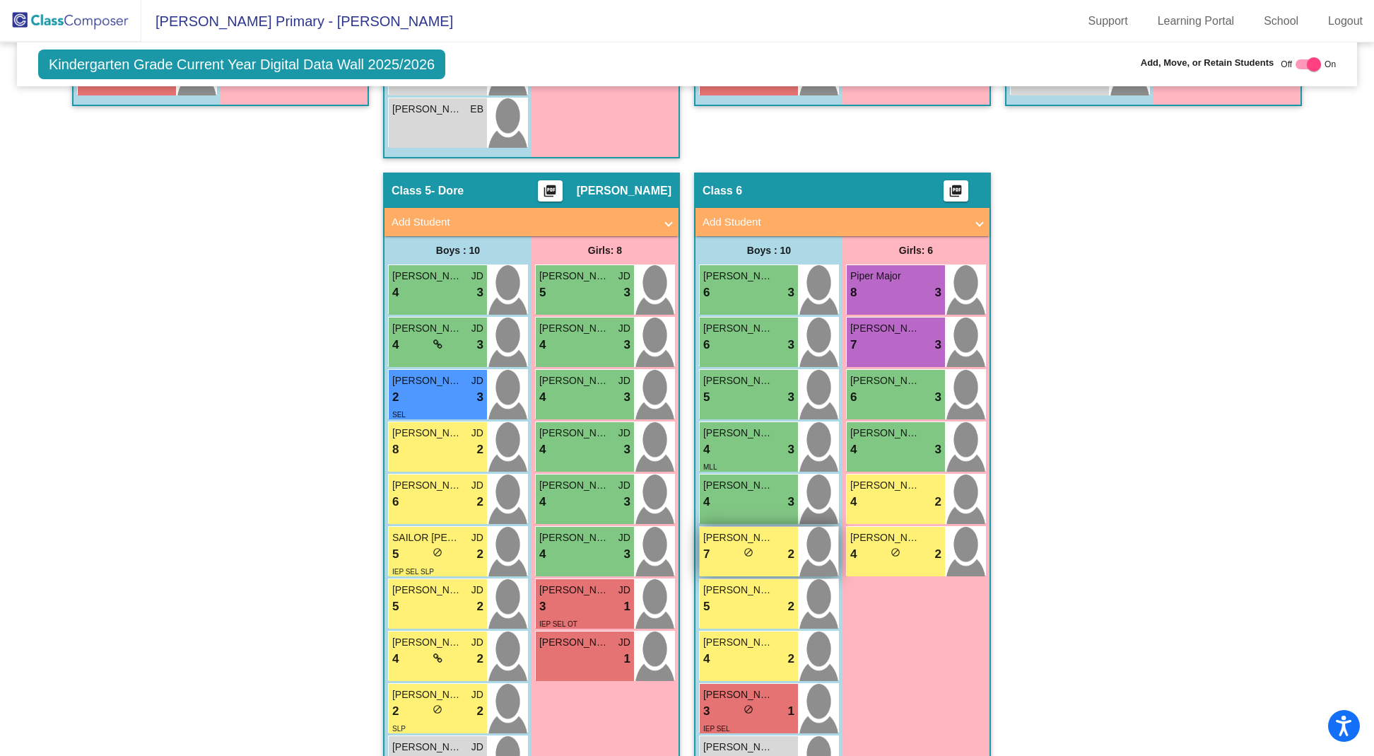
scroll to position [973, 0]
